Goal: Transaction & Acquisition: Purchase product/service

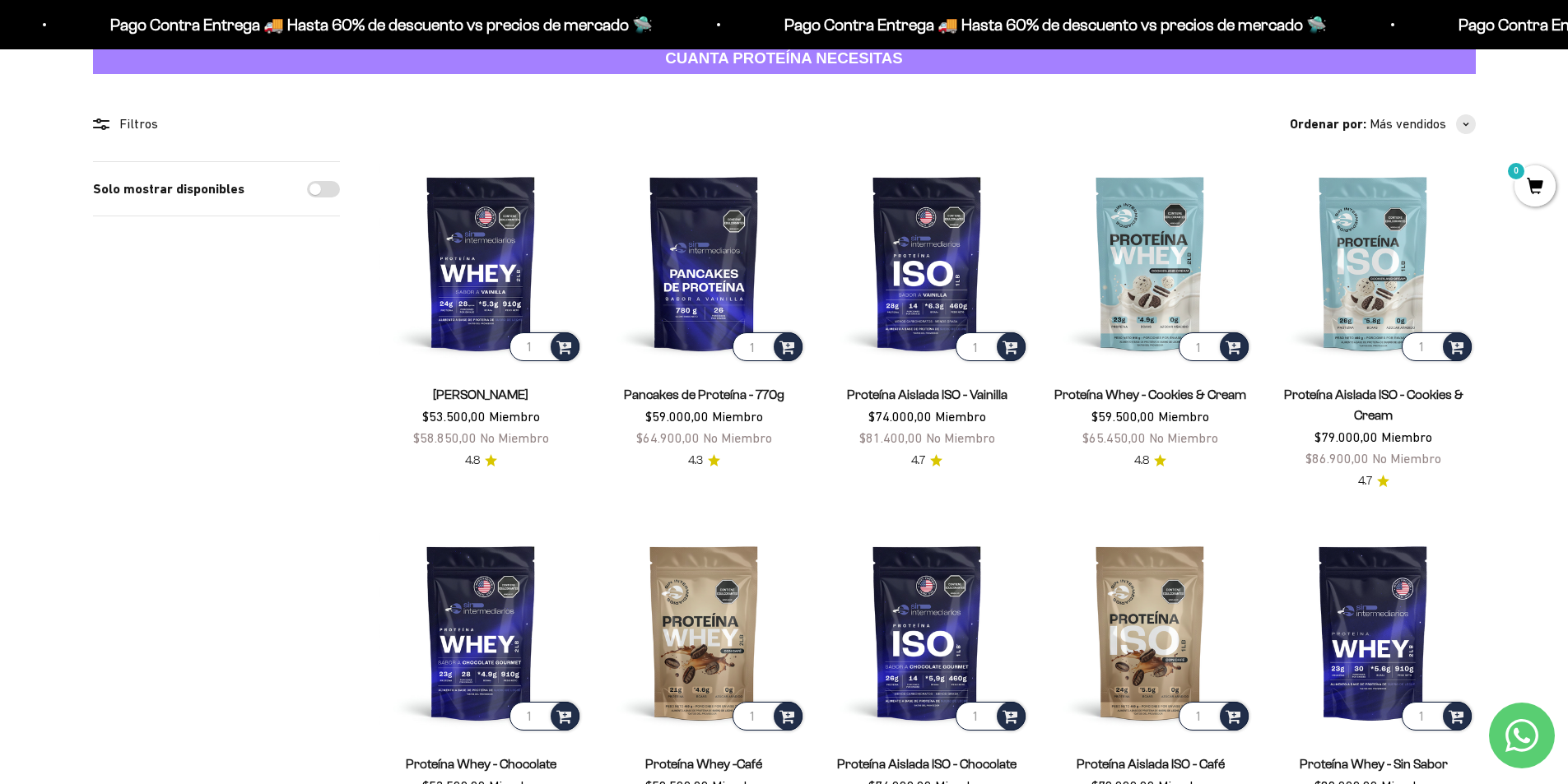
scroll to position [82, 0]
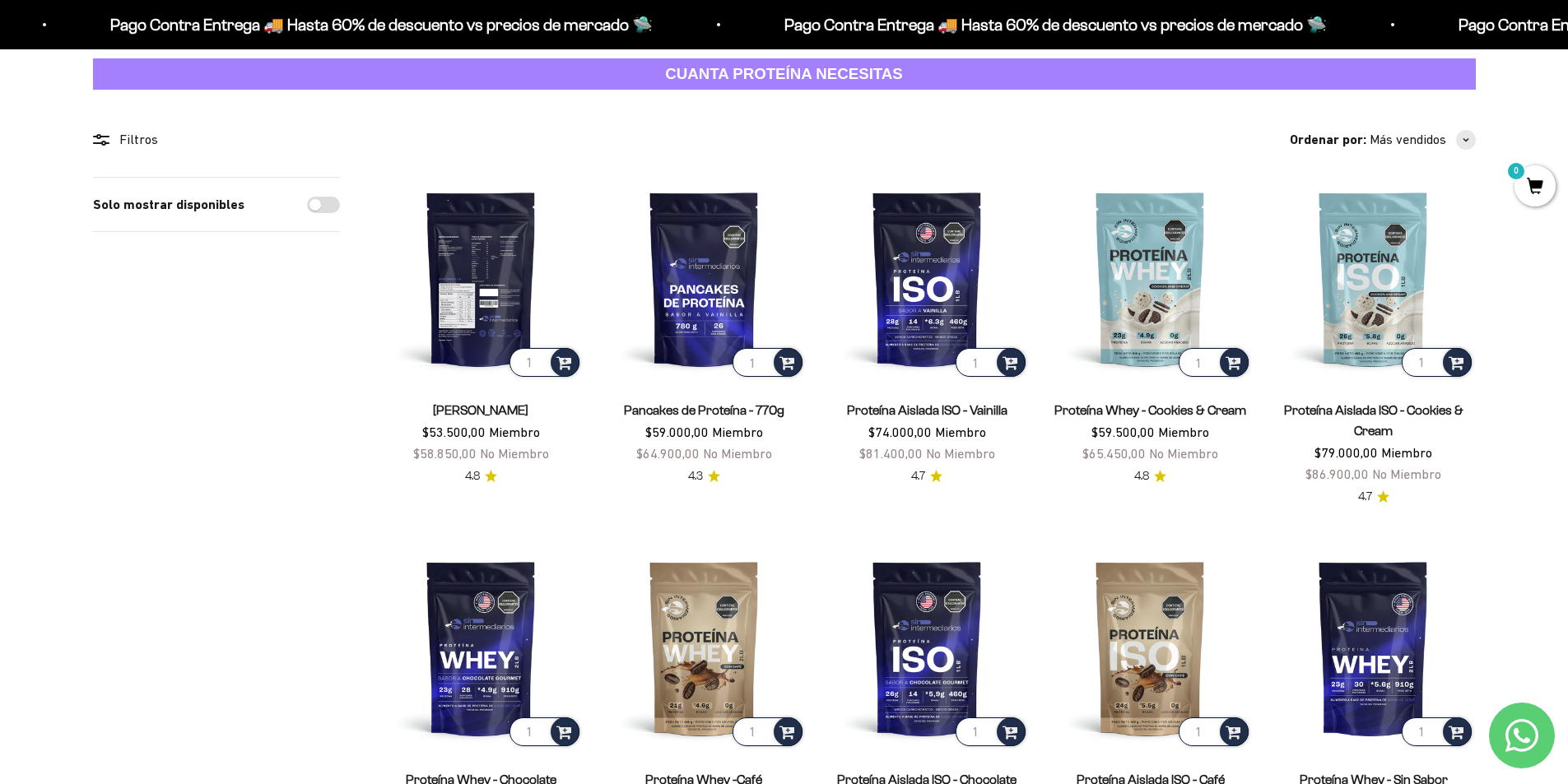
click at [535, 253] on img at bounding box center [481, 279] width 204 height 204
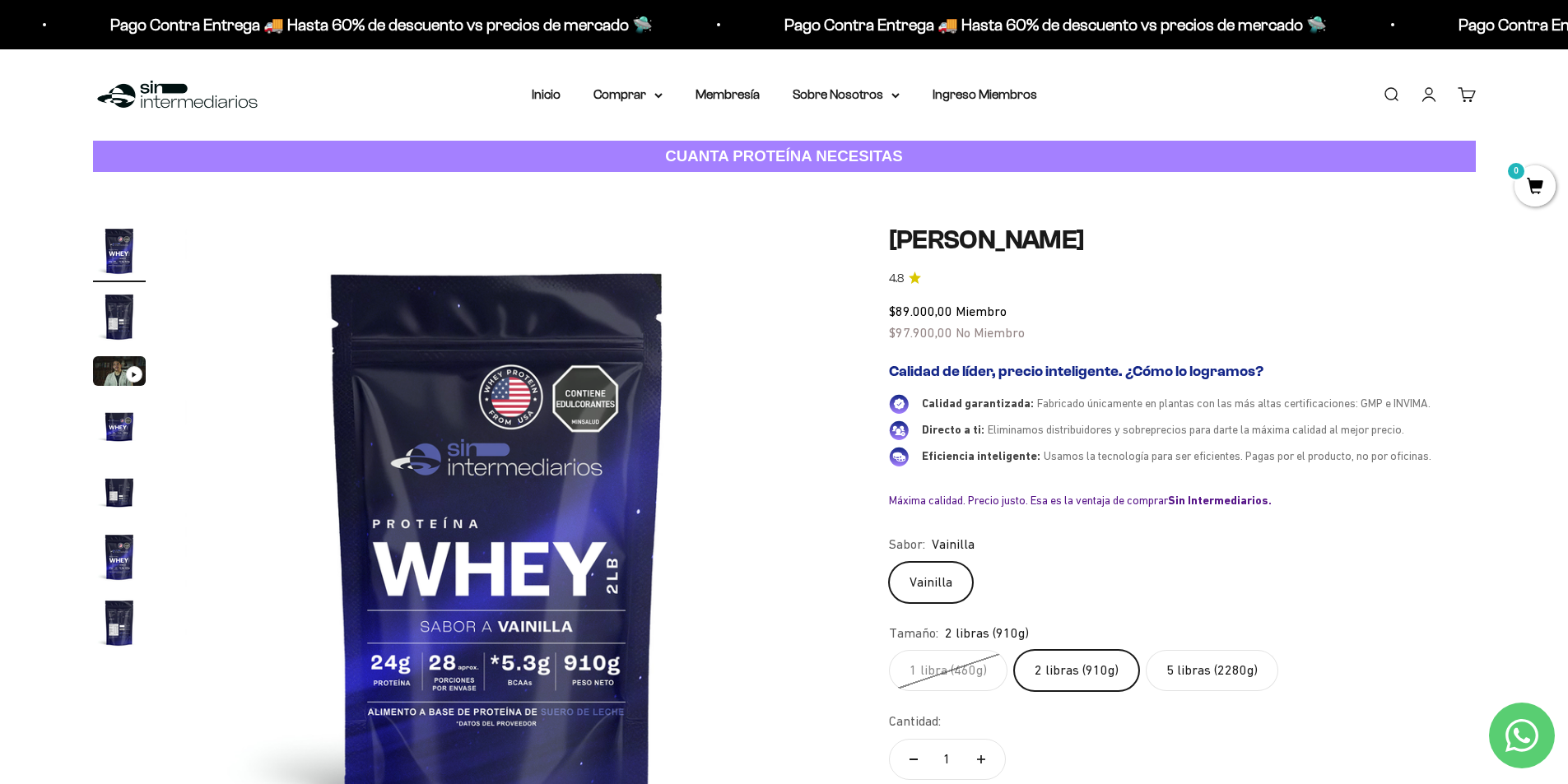
scroll to position [82, 0]
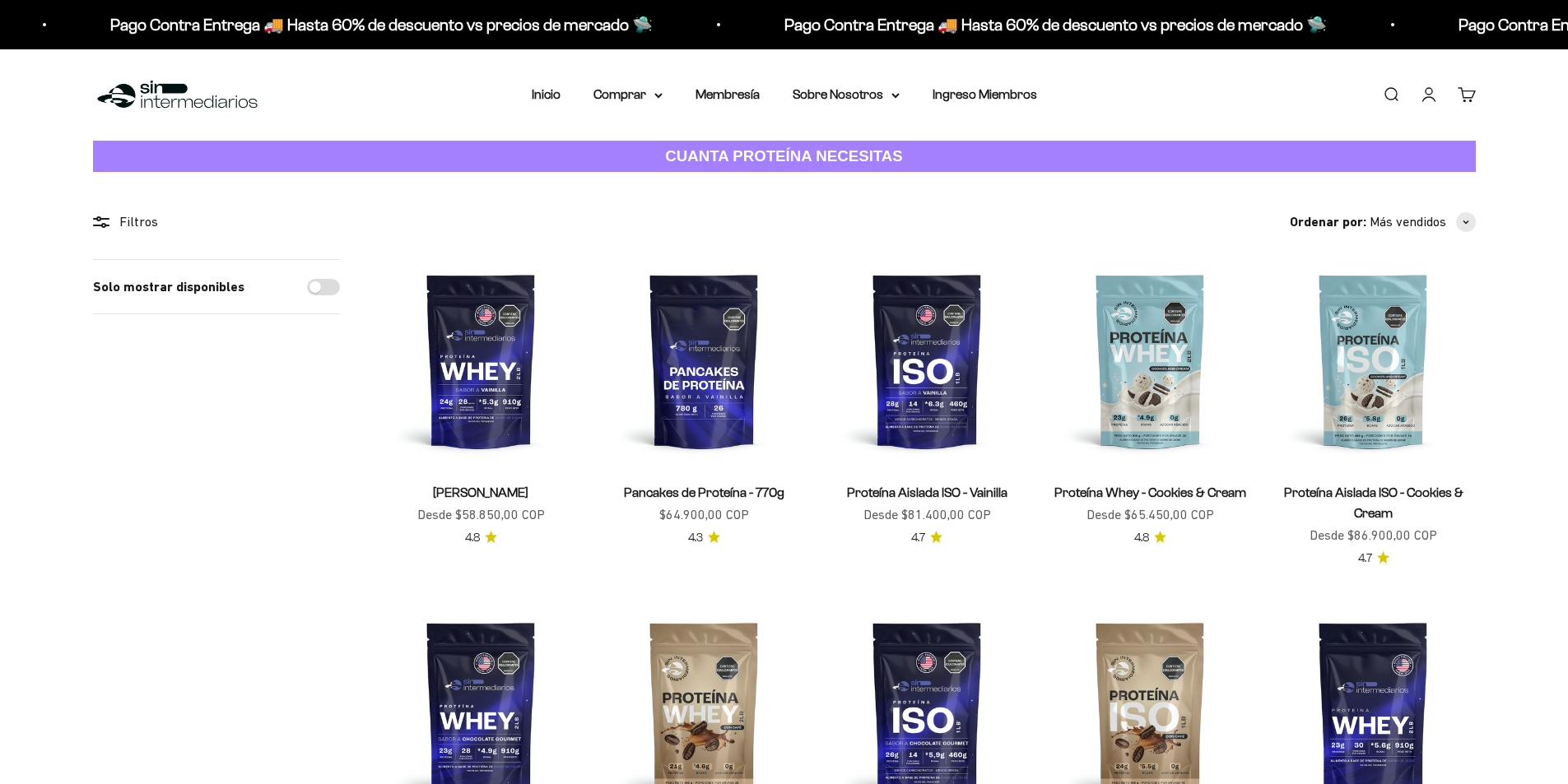
scroll to position [82, 0]
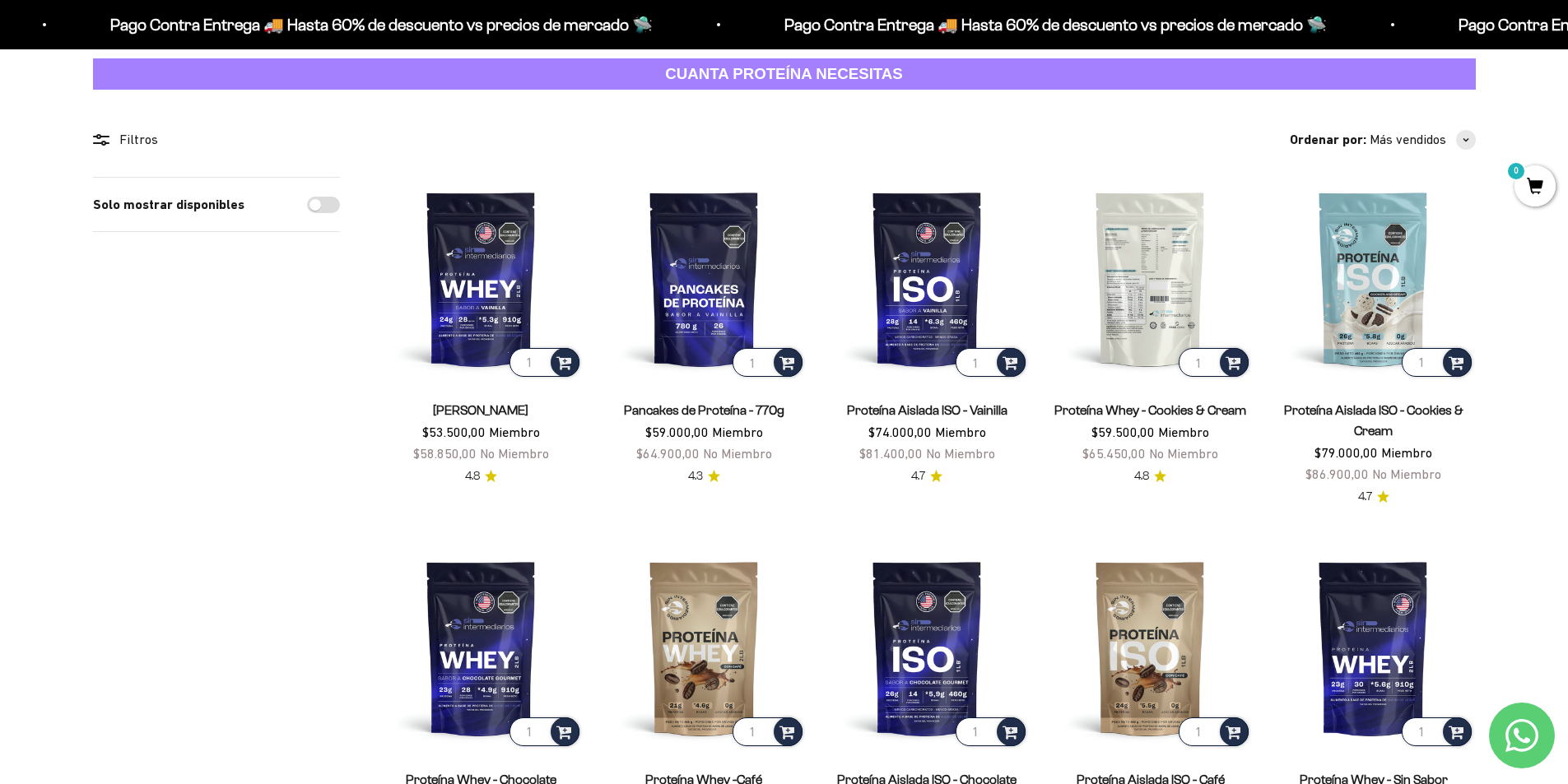
click at [1178, 273] on img at bounding box center [1151, 279] width 204 height 204
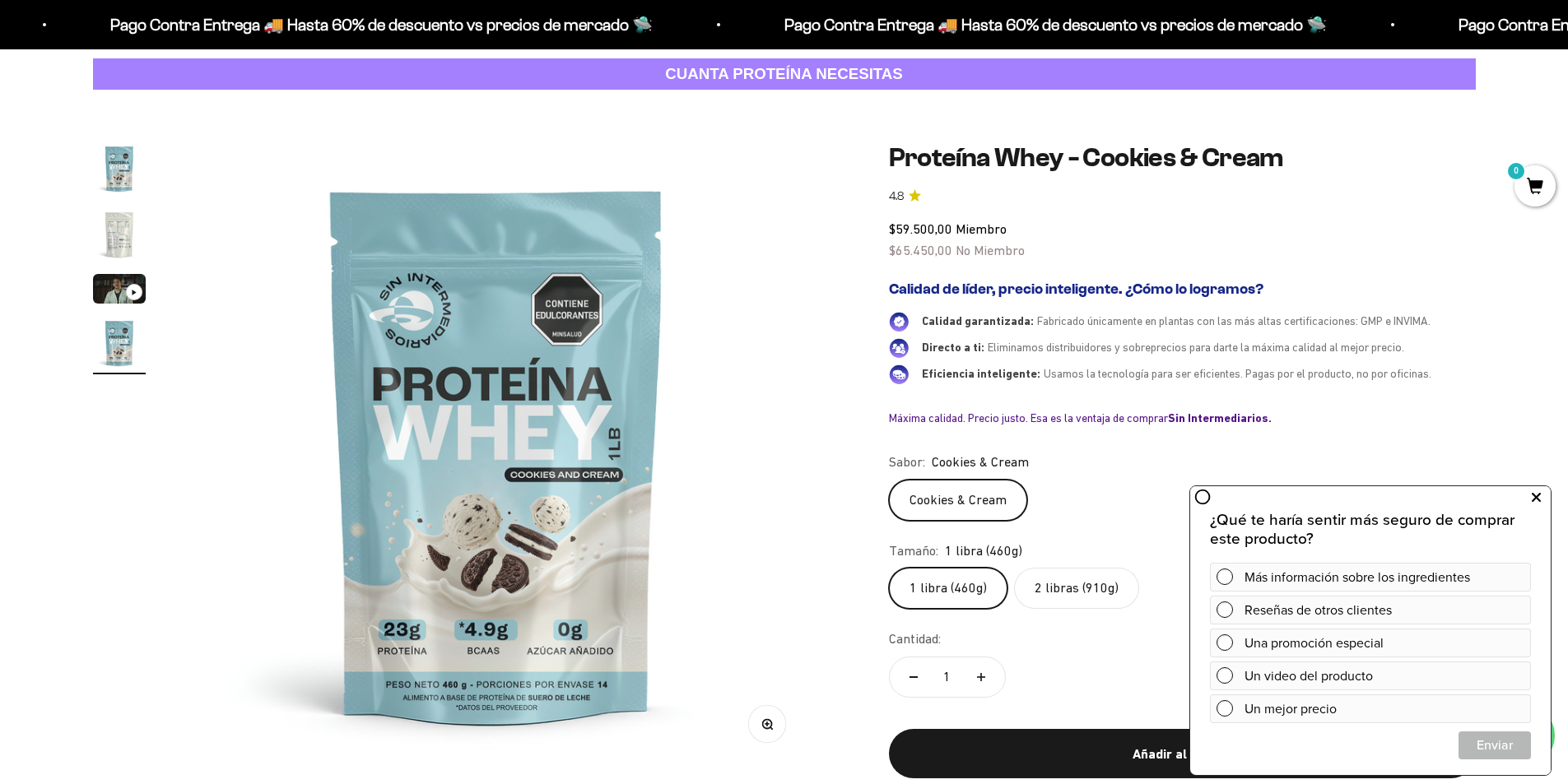
click at [1532, 494] on icon at bounding box center [1535, 498] width 9 height 22
